Goal: Task Accomplishment & Management: Manage account settings

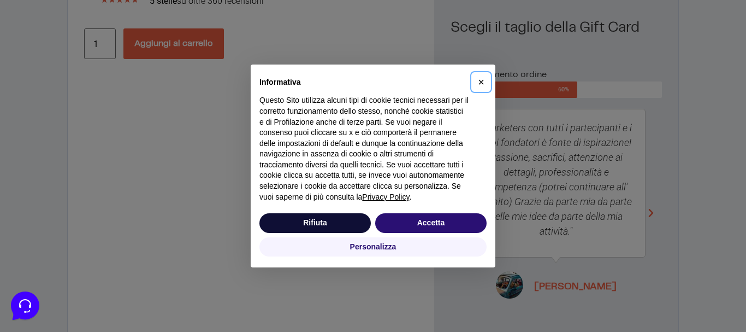
click at [479, 81] on span "×" at bounding box center [481, 82] width 7 height 12
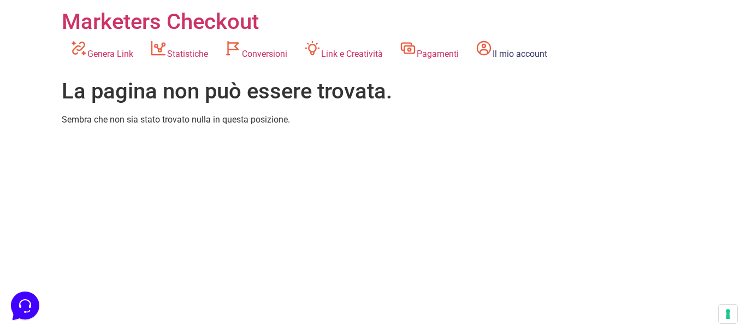
click at [541, 54] on link "Il mio account" at bounding box center [511, 50] width 88 height 30
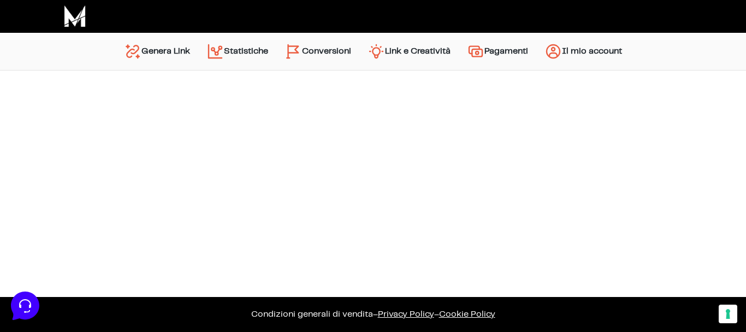
click at [582, 48] on link "Il mio account" at bounding box center [583, 51] width 94 height 26
